Goal: Task Accomplishment & Management: Use online tool/utility

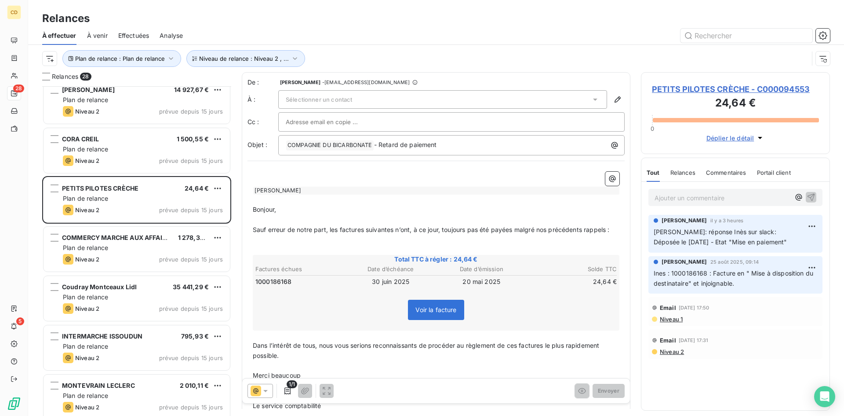
scroll to position [44, 0]
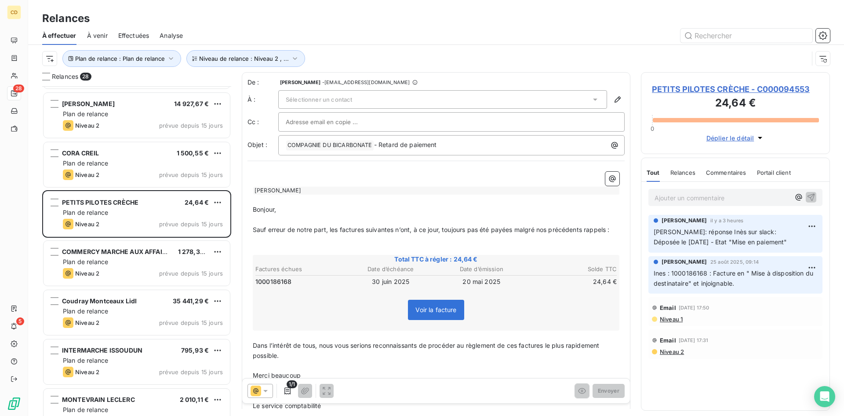
click at [715, 90] on span "PETITS PILOTES CRÈCHE - C000094553" at bounding box center [735, 89] width 167 height 12
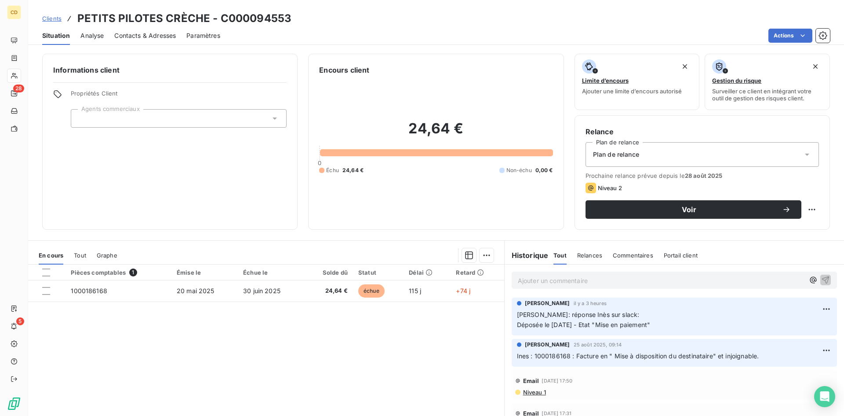
click at [664, 150] on div "Plan de relance" at bounding box center [703, 154] width 234 height 25
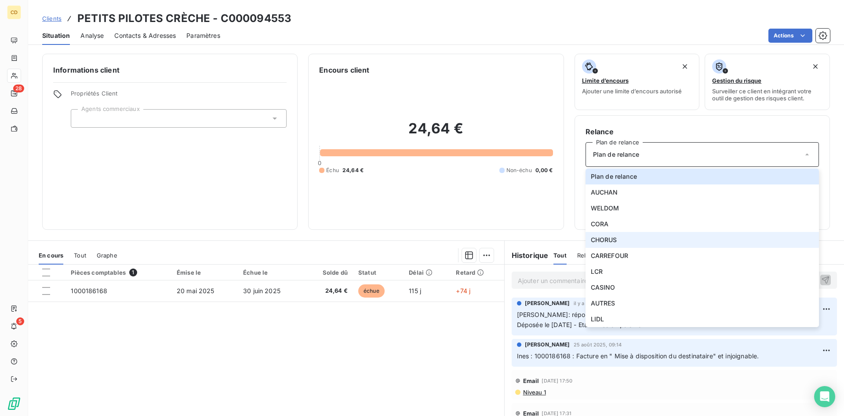
click at [626, 239] on li "CHORUS" at bounding box center [703, 240] width 234 height 16
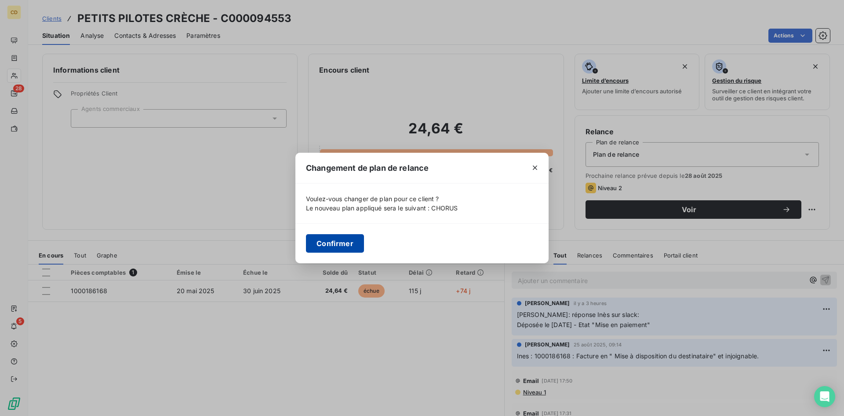
click at [323, 247] on button "Confirmer" at bounding box center [335, 243] width 58 height 18
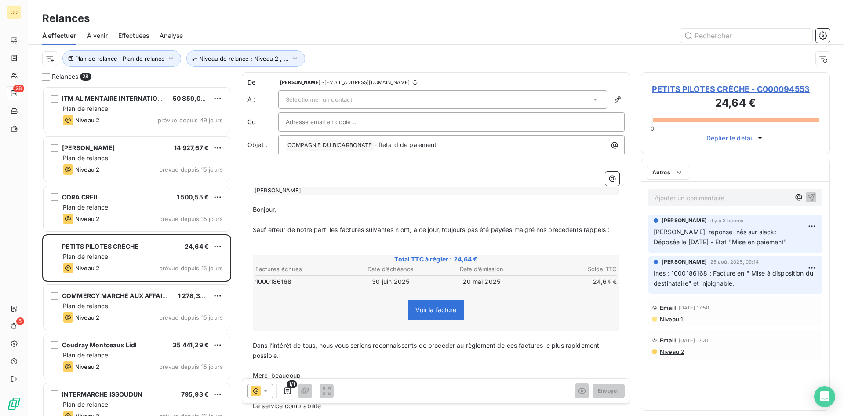
scroll to position [323, 182]
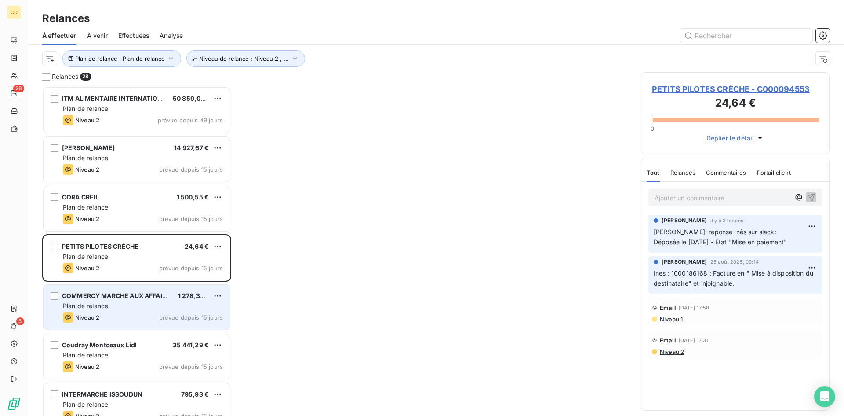
click at [114, 301] on div "Plan de relance" at bounding box center [143, 305] width 160 height 9
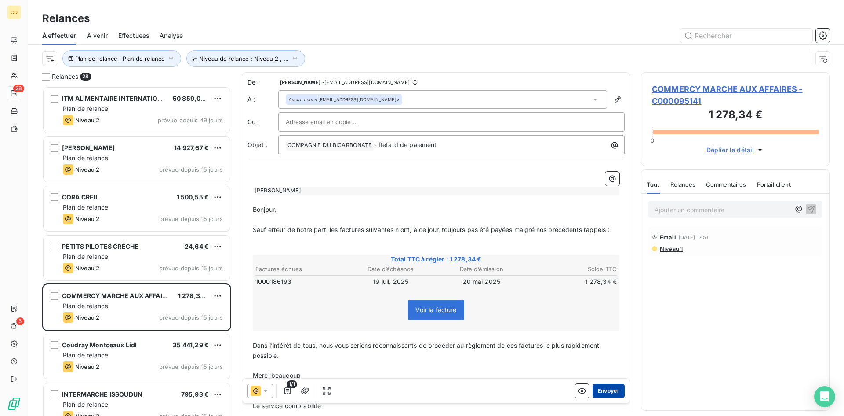
click at [597, 391] on button "Envoyer" at bounding box center [609, 390] width 32 height 14
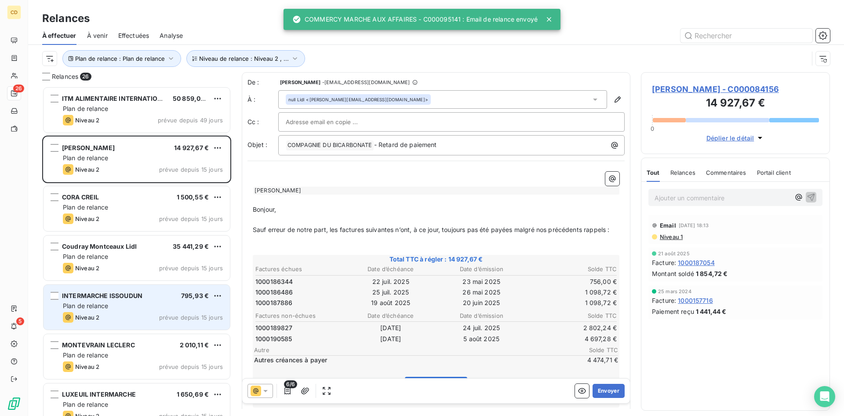
click at [119, 297] on span "INTERMARCHE ISSOUDUN" at bounding box center [102, 295] width 80 height 7
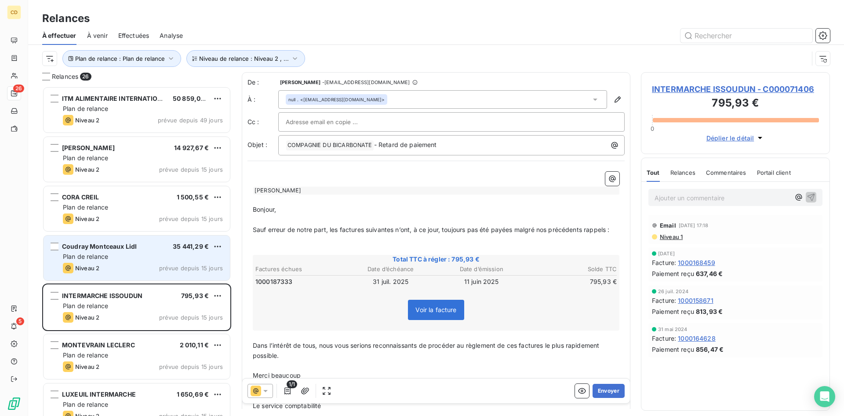
click at [119, 259] on div "Plan de relance" at bounding box center [143, 256] width 160 height 9
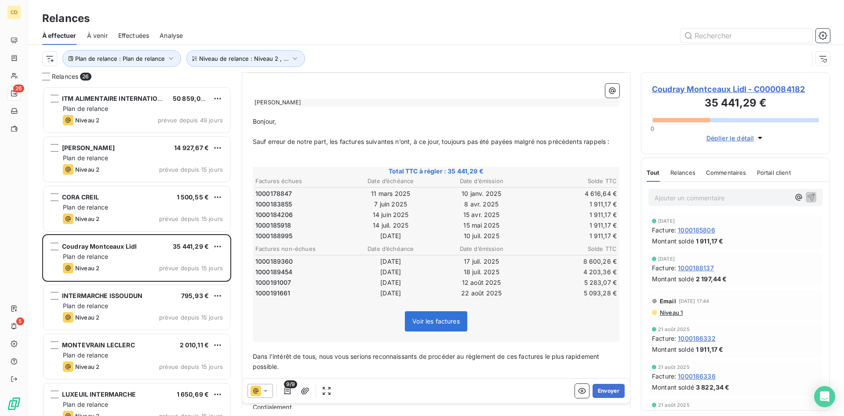
scroll to position [44, 0]
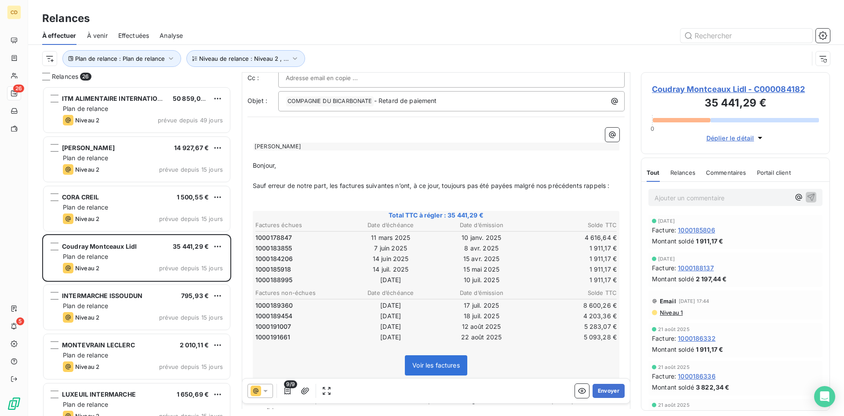
click at [674, 313] on span "Niveau 1" at bounding box center [671, 312] width 24 height 7
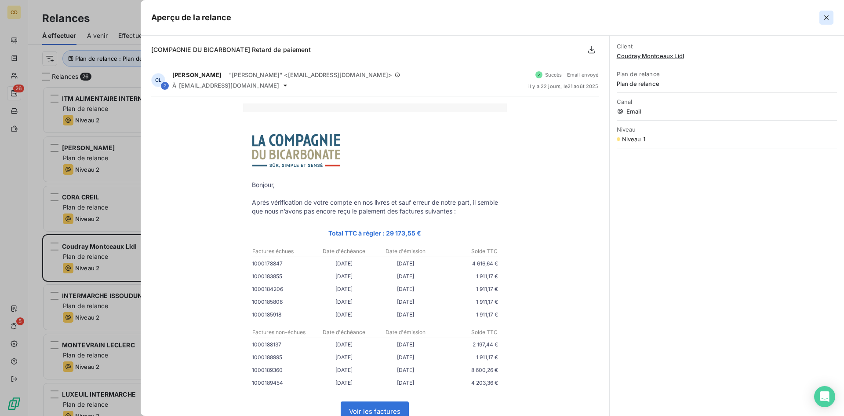
click at [824, 16] on icon "button" at bounding box center [826, 17] width 9 height 9
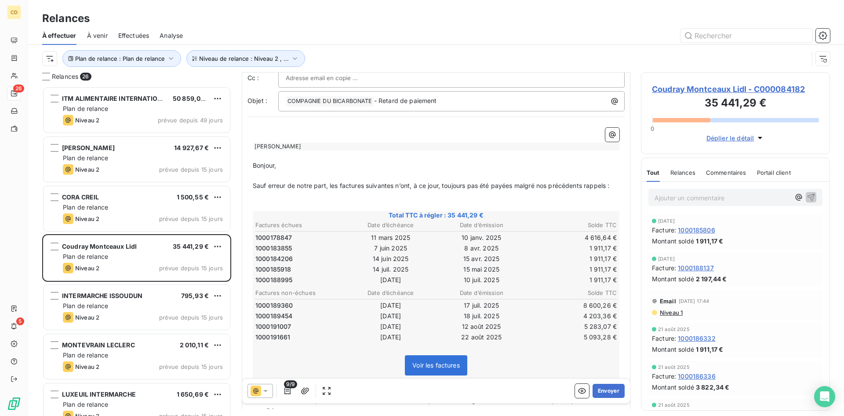
scroll to position [0, 0]
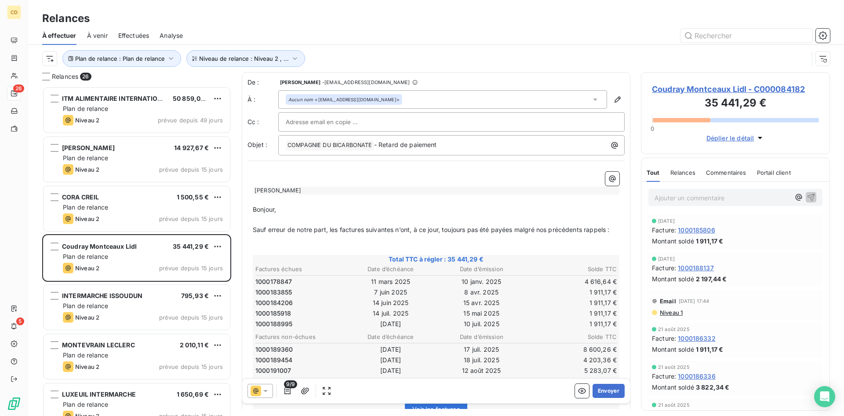
click at [712, 88] on span "Coudray Montceaux Lidl - C000084182" at bounding box center [735, 89] width 167 height 12
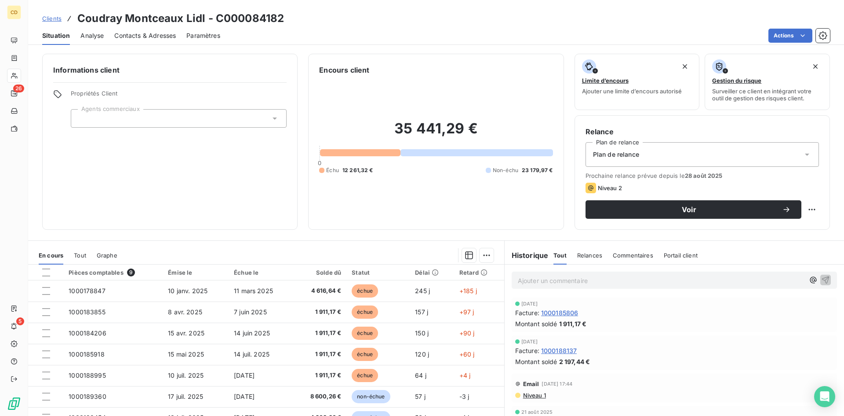
click at [637, 153] on div "Plan de relance" at bounding box center [703, 154] width 234 height 25
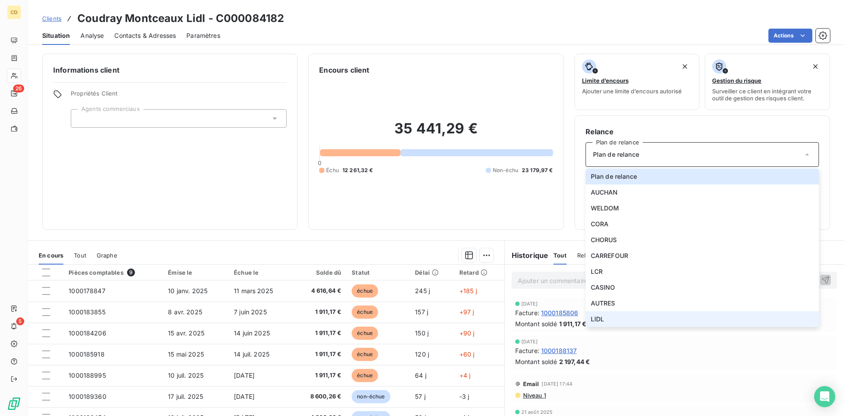
click at [597, 316] on span "LIDL" at bounding box center [598, 318] width 14 height 9
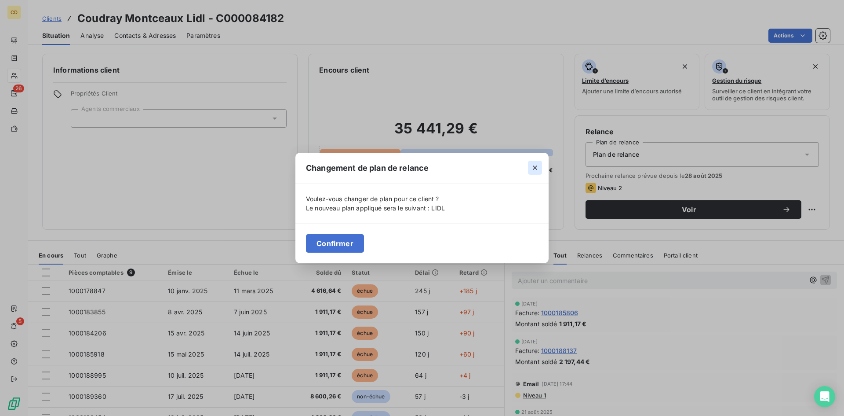
click at [534, 166] on icon "button" at bounding box center [535, 167] width 9 height 9
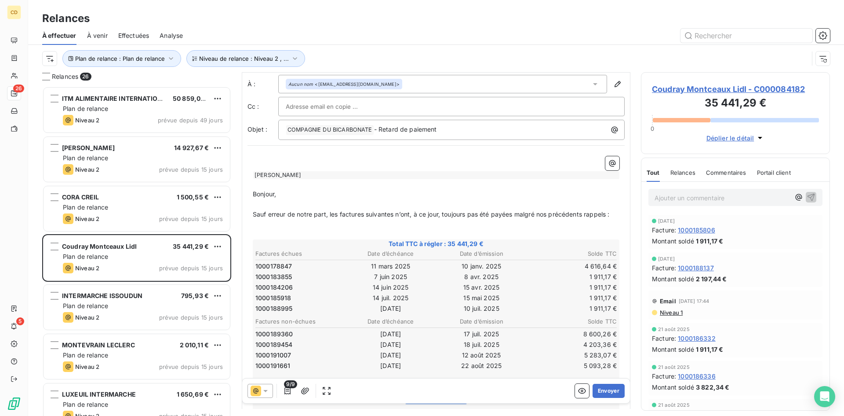
scroll to position [0, 0]
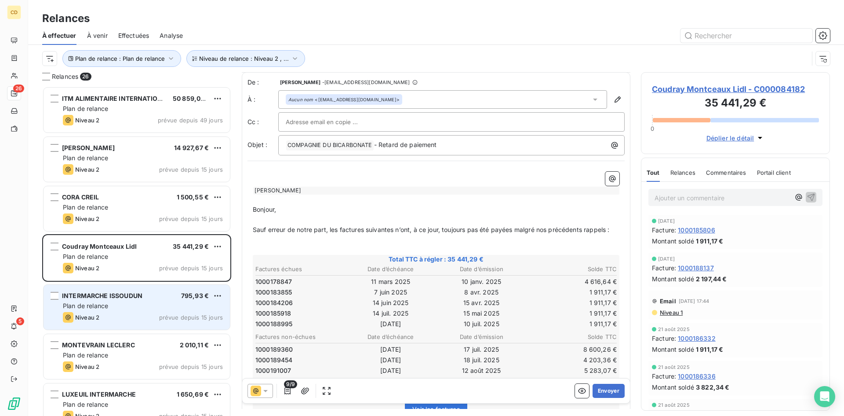
click at [117, 307] on div "Plan de relance" at bounding box center [143, 305] width 160 height 9
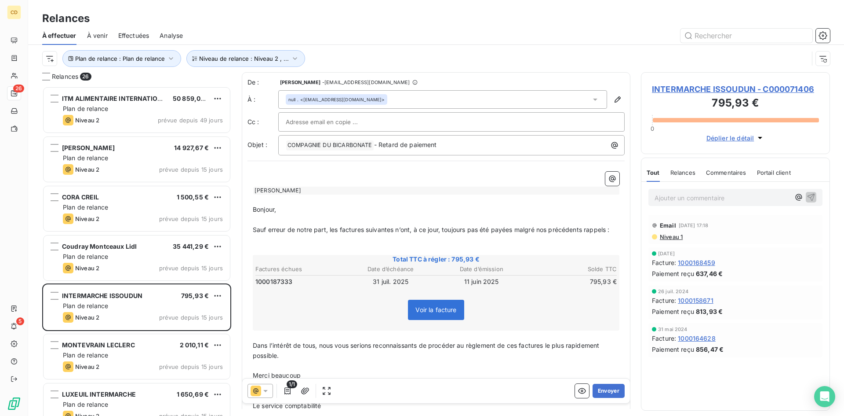
click at [674, 236] on span "Niveau 1" at bounding box center [671, 236] width 24 height 7
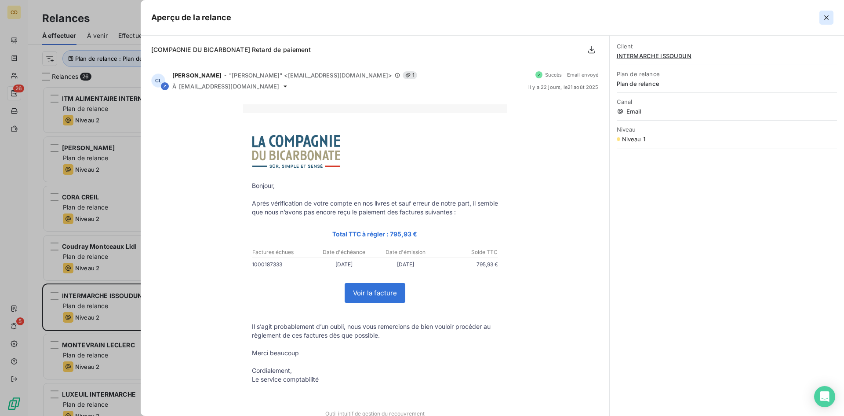
click at [823, 18] on icon "button" at bounding box center [826, 17] width 9 height 9
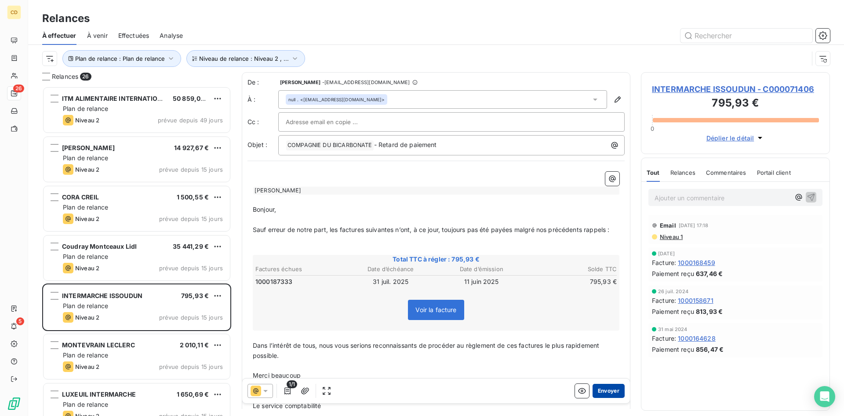
click at [604, 389] on button "Envoyer" at bounding box center [609, 390] width 32 height 14
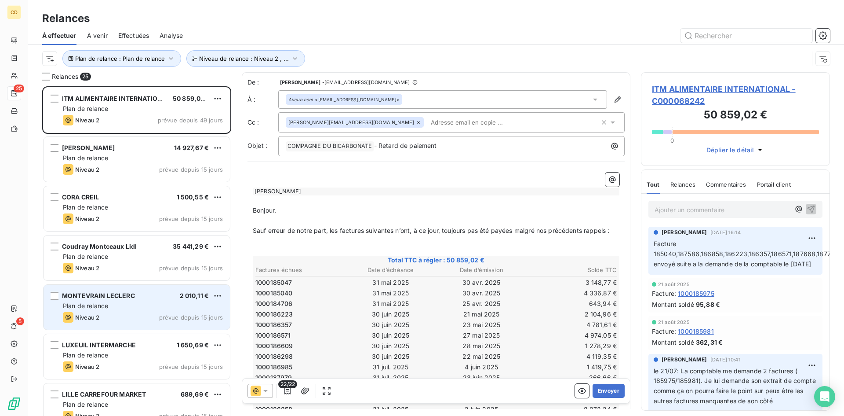
click at [135, 301] on div "Plan de relance" at bounding box center [143, 305] width 160 height 9
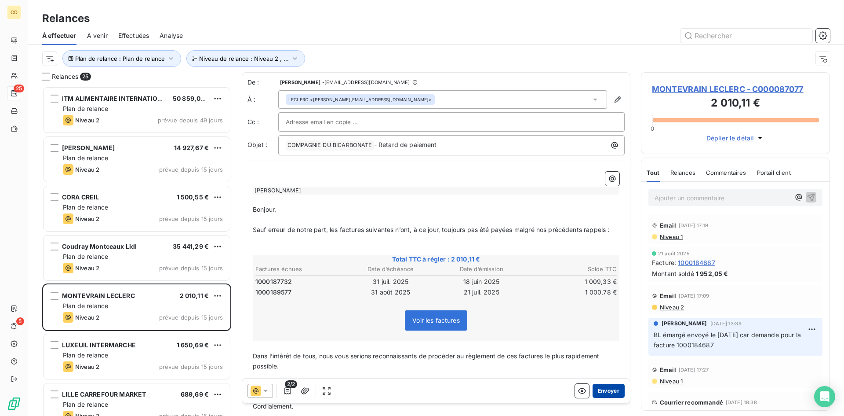
click at [604, 392] on button "Envoyer" at bounding box center [609, 390] width 32 height 14
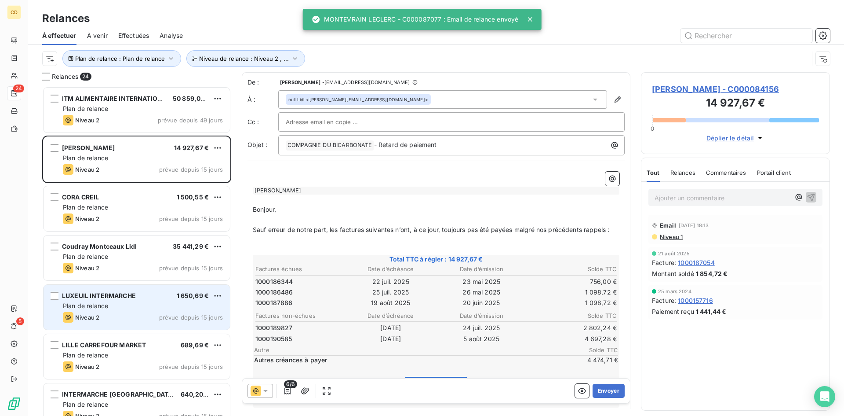
click at [120, 296] on span "LUXEUIL INTERMARCHE" at bounding box center [99, 295] width 74 height 7
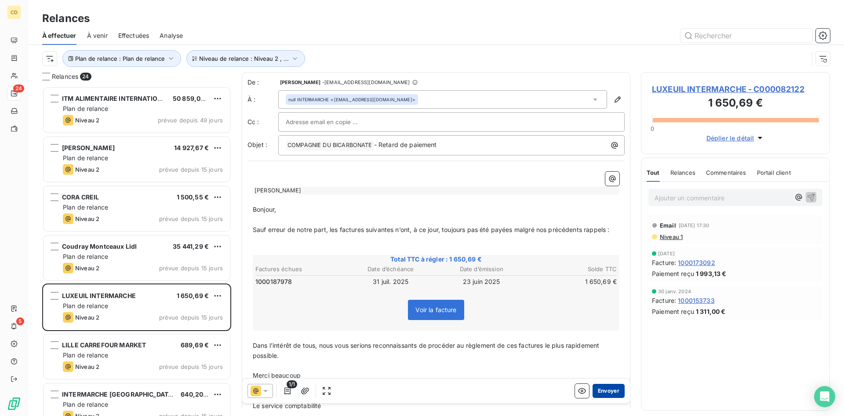
click at [599, 388] on button "Envoyer" at bounding box center [609, 390] width 32 height 14
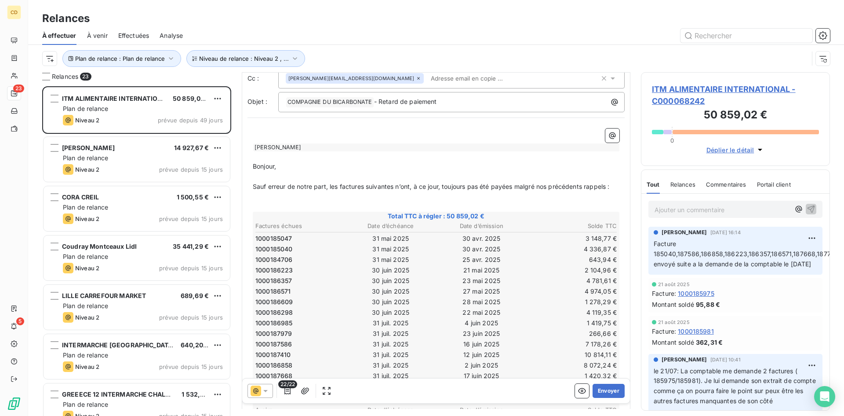
scroll to position [44, 0]
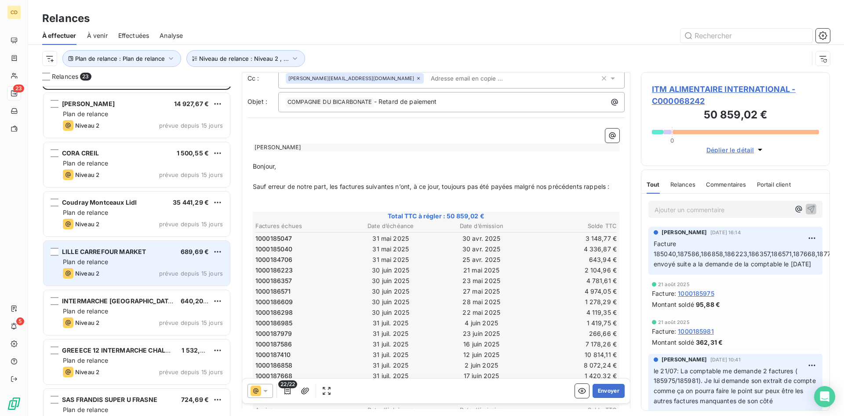
click at [104, 265] on span "Plan de relance" at bounding box center [85, 261] width 45 height 7
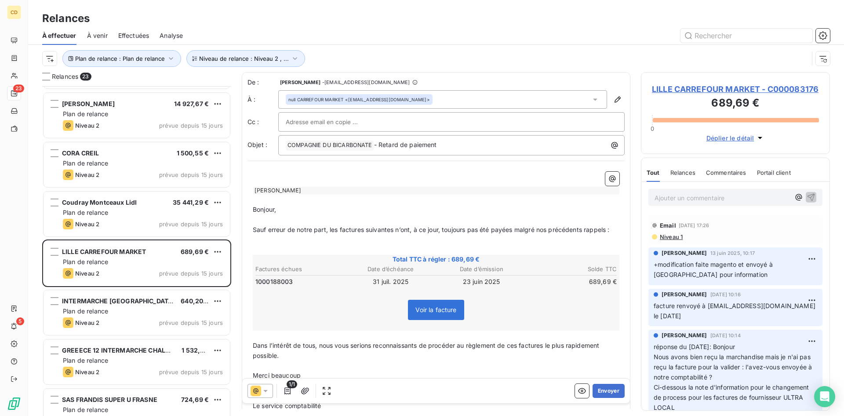
click at [674, 240] on span "Niveau 1" at bounding box center [671, 236] width 24 height 7
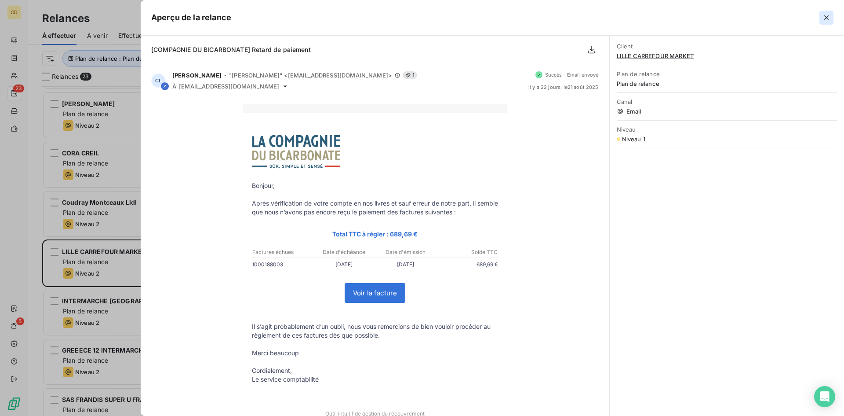
click at [824, 15] on icon "button" at bounding box center [826, 17] width 9 height 9
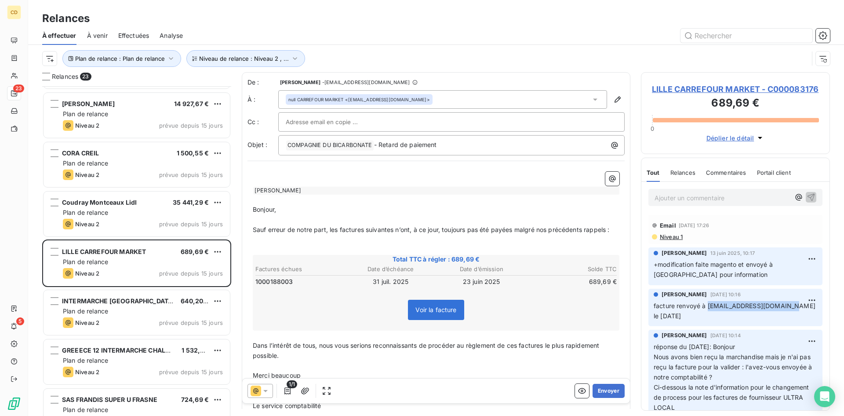
drag, startPoint x: 707, startPoint y: 317, endPoint x: 781, endPoint y: 317, distance: 73.9
click at [781, 317] on span "facture renvoyé à [EMAIL_ADDRESS][DOMAIN_NAME] le [DATE]" at bounding box center [736, 311] width 164 height 18
copy span "[EMAIL_ADDRESS][DOMAIN_NAME]"
click at [392, 126] on div at bounding box center [452, 121] width 332 height 13
paste input "[EMAIL_ADDRESS][DOMAIN_NAME]"
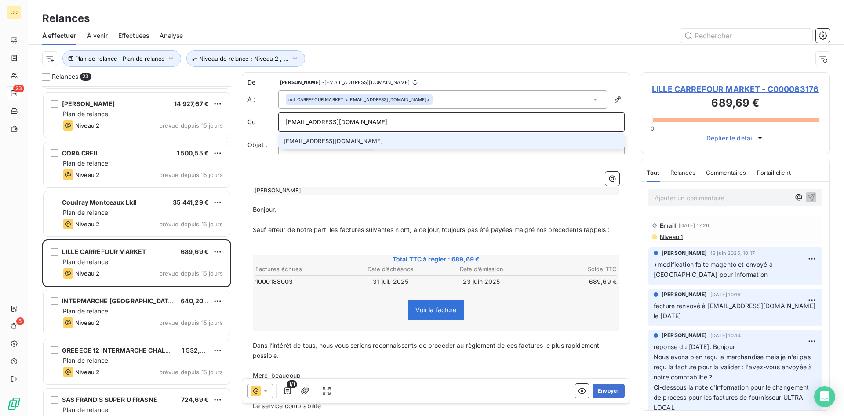
type input "[EMAIL_ADDRESS][DOMAIN_NAME]"
click at [324, 142] on li "[EMAIL_ADDRESS][DOMAIN_NAME]" at bounding box center [451, 140] width 347 height 15
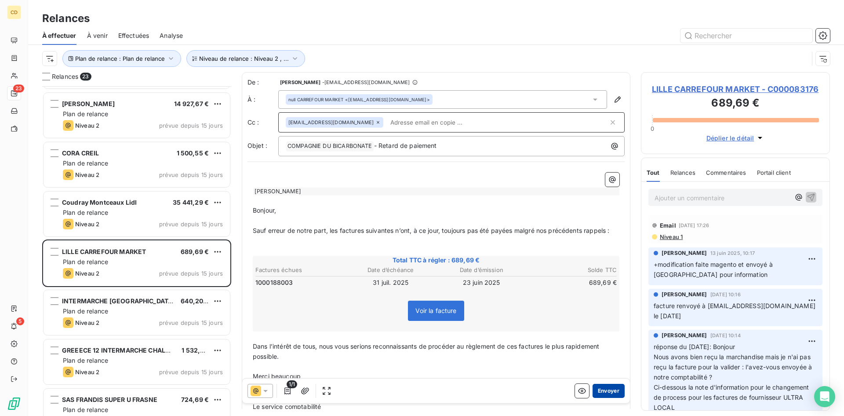
click at [603, 388] on button "Envoyer" at bounding box center [609, 390] width 32 height 14
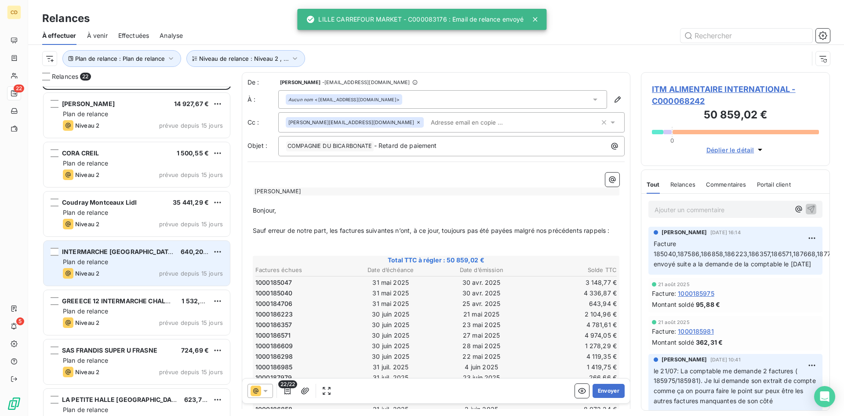
click at [117, 260] on div "Plan de relance" at bounding box center [143, 261] width 160 height 9
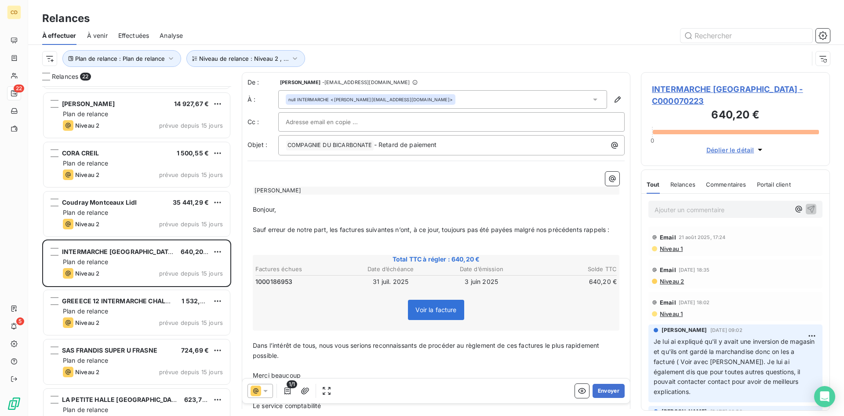
click at [675, 247] on span "Niveau 1" at bounding box center [671, 248] width 24 height 7
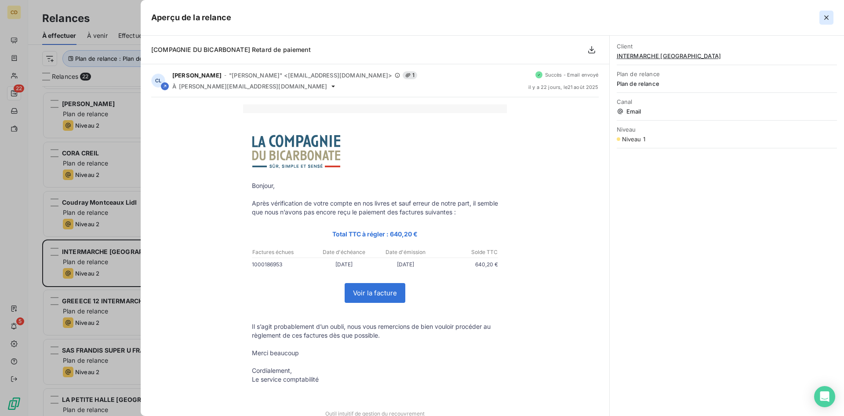
click at [826, 15] on icon "button" at bounding box center [826, 17] width 9 height 9
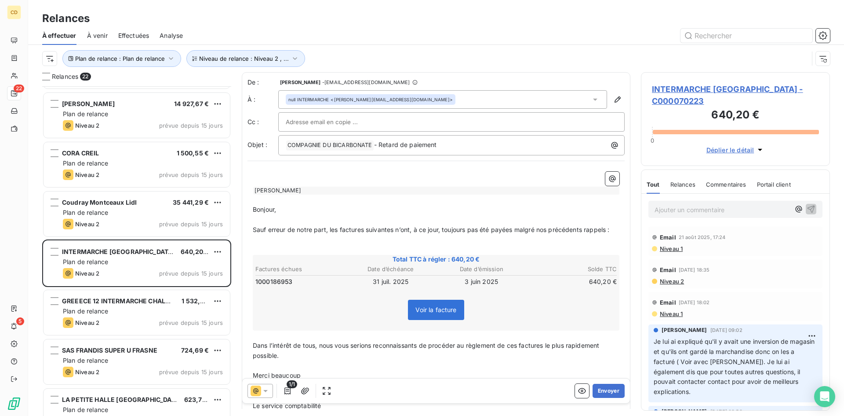
click at [672, 277] on span "Niveau 2" at bounding box center [671, 280] width 25 height 7
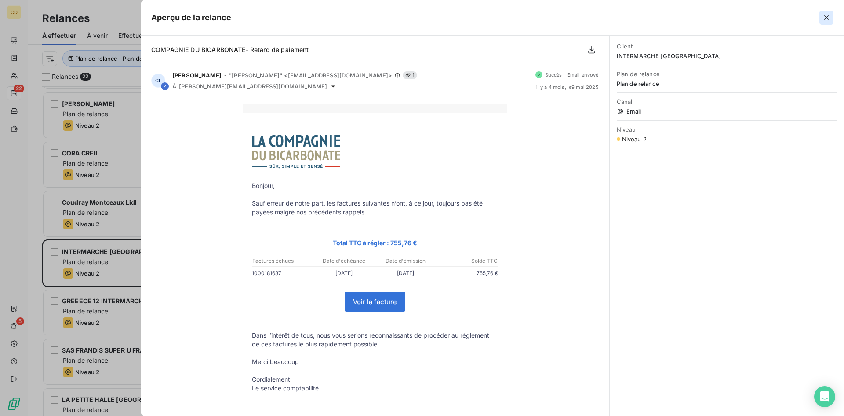
click at [823, 18] on icon "button" at bounding box center [826, 17] width 9 height 9
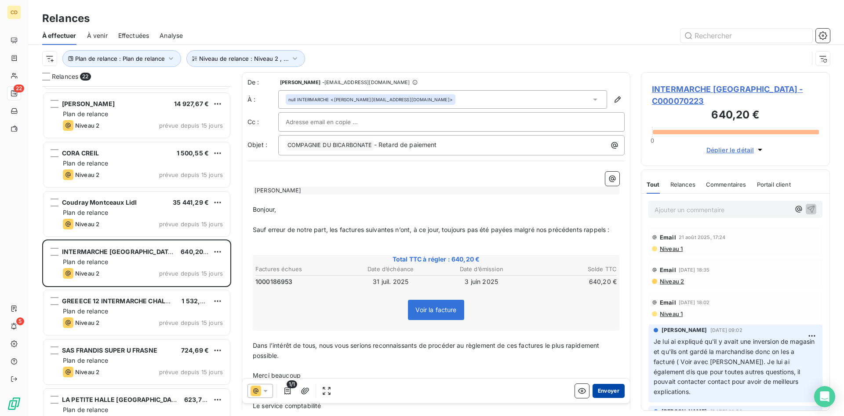
click at [602, 388] on button "Envoyer" at bounding box center [609, 390] width 32 height 14
